Goal: Find specific page/section: Find specific page/section

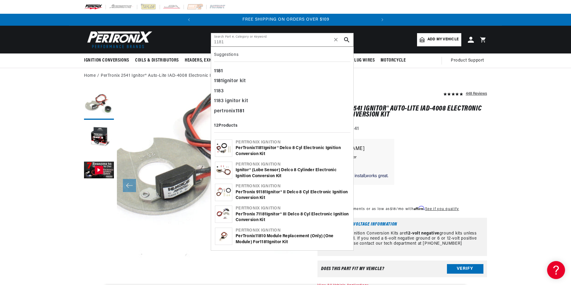
scroll to position [25, 0]
type input "1181"
click at [284, 149] on div "PerTronix 1181 Ignitor® Delco 8 cyl Electronic Ignition Conversion Kit" at bounding box center [293, 151] width 114 height 12
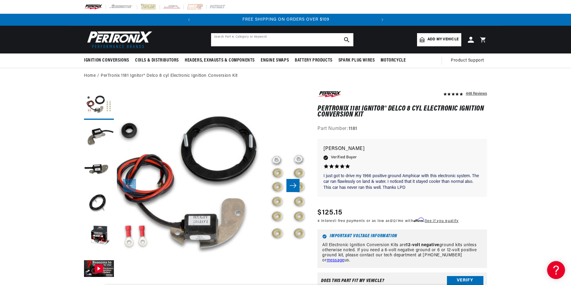
click at [268, 38] on input "text" at bounding box center [282, 39] width 142 height 13
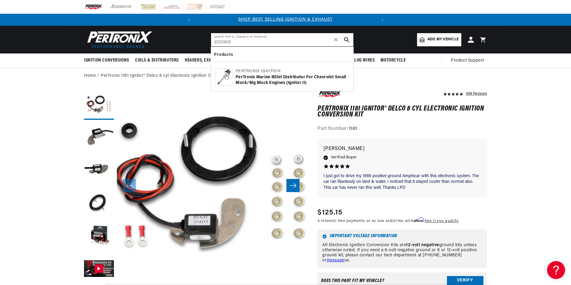
type input "d200800"
click at [288, 81] on div "PerTronix Marine Billet Distributor for Chevrolet Small Block/Big Block Engines…" at bounding box center [293, 80] width 114 height 12
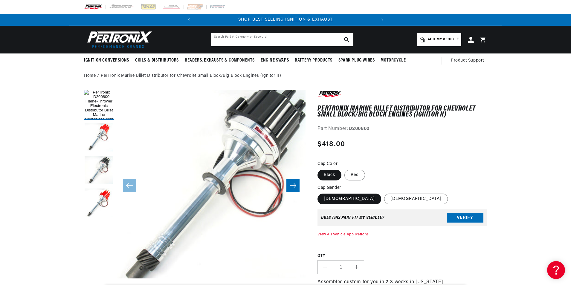
drag, startPoint x: 0, startPoint y: 0, endPoint x: 257, endPoint y: 40, distance: 259.9
click at [257, 40] on input "text" at bounding box center [282, 39] width 142 height 13
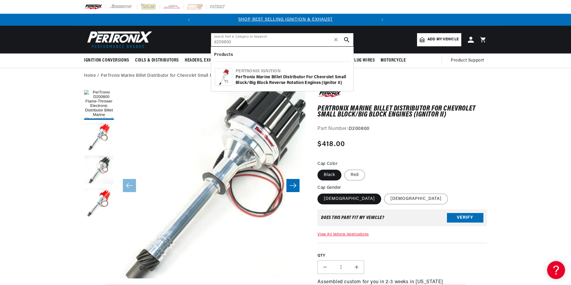
type input "d209800"
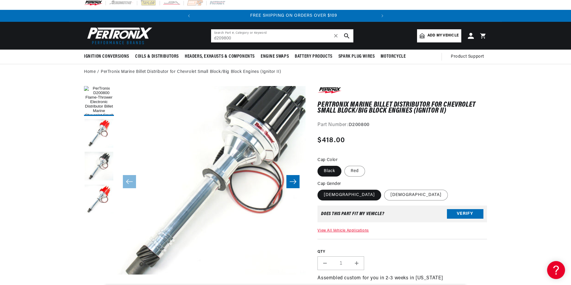
scroll to position [19, 0]
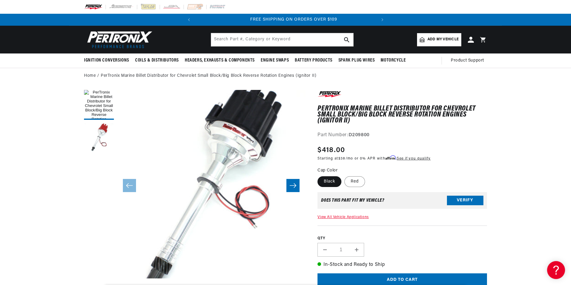
scroll to position [0, 181]
click at [282, 37] on input "text" at bounding box center [282, 39] width 142 height 13
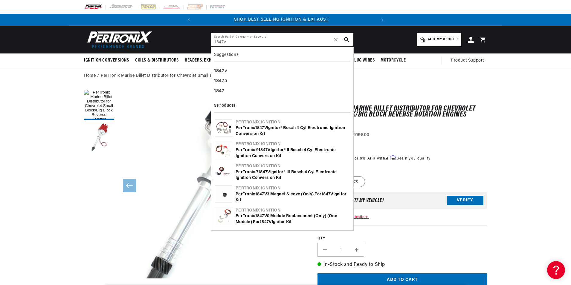
scroll to position [0, 0]
type input "1847v"
click at [262, 131] on div "PerTronix 1847V Ignitor® Bosch 4 cyl Electronic Ignition Conversion Kit" at bounding box center [293, 131] width 114 height 12
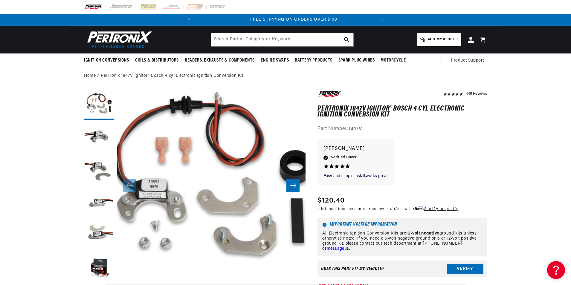
scroll to position [0, 181]
drag, startPoint x: 262, startPoint y: 46, endPoint x: 266, endPoint y: 35, distance: 12.1
click at [262, 46] on div "Search Part #, Category or Keyword" at bounding box center [282, 40] width 143 height 14
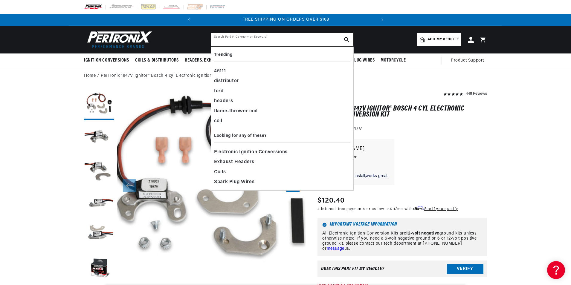
click at [267, 33] on input "text" at bounding box center [282, 39] width 142 height 13
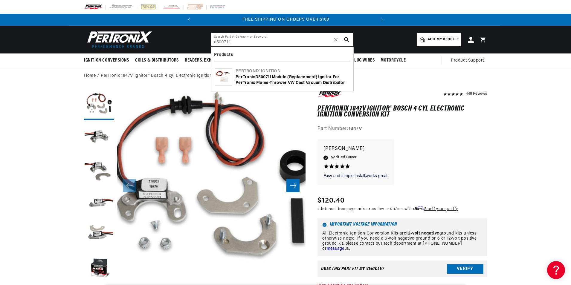
type input "d500711"
click at [321, 82] on div "PerTronix D500711 Module (replacement) Ignitor for PerTronix Flame-Thrower VW C…" at bounding box center [293, 80] width 114 height 12
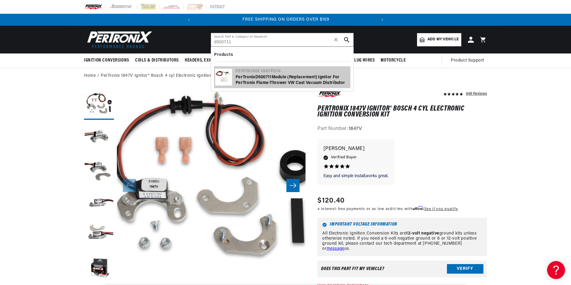
scroll to position [0, 69]
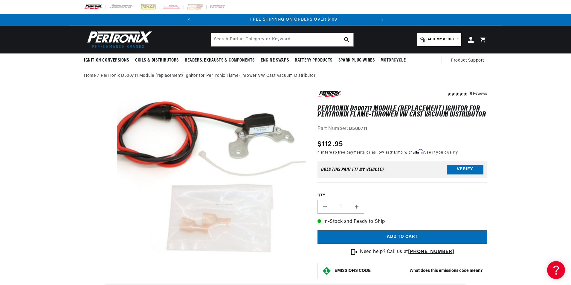
scroll to position [0, 181]
